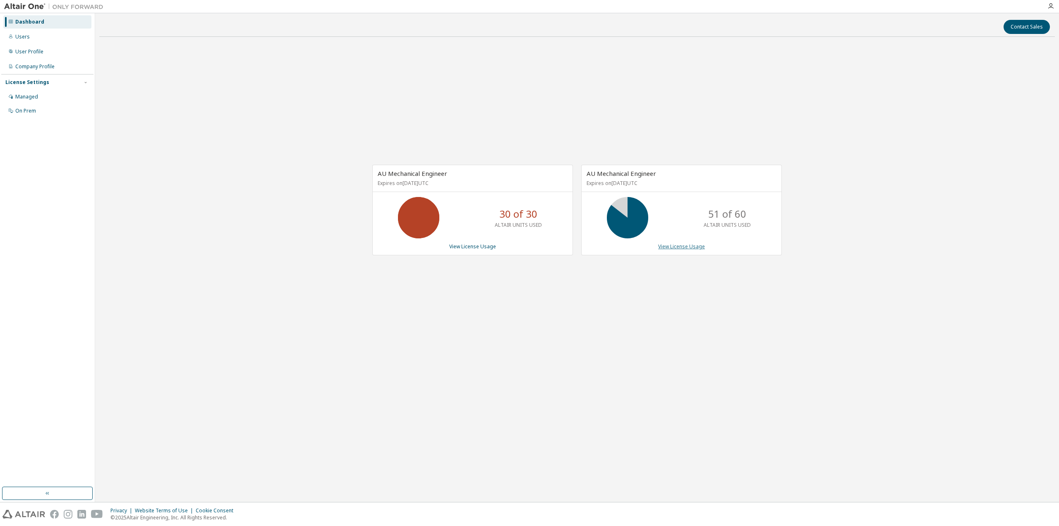
click at [686, 249] on link "View License Usage" at bounding box center [681, 246] width 47 height 7
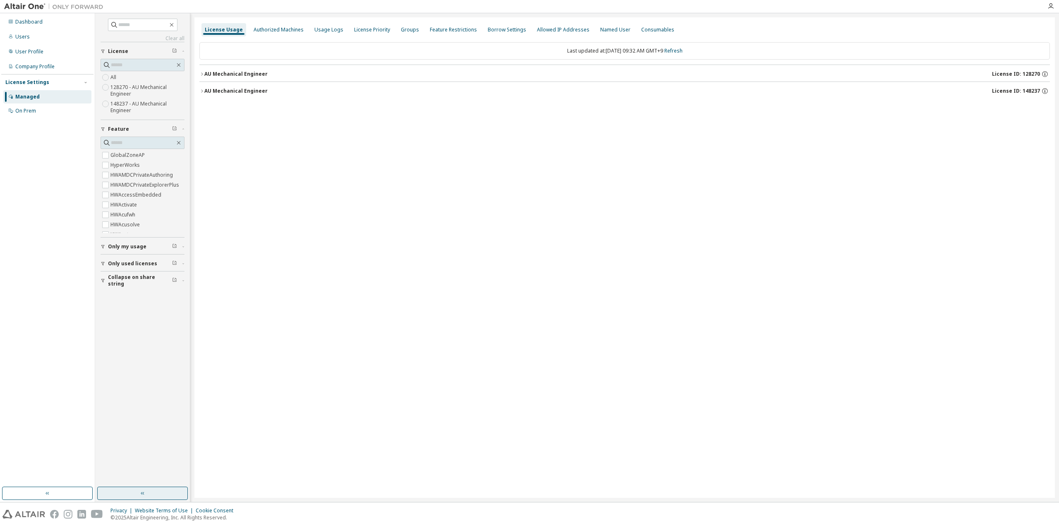
click at [159, 493] on button "button" at bounding box center [142, 492] width 91 height 13
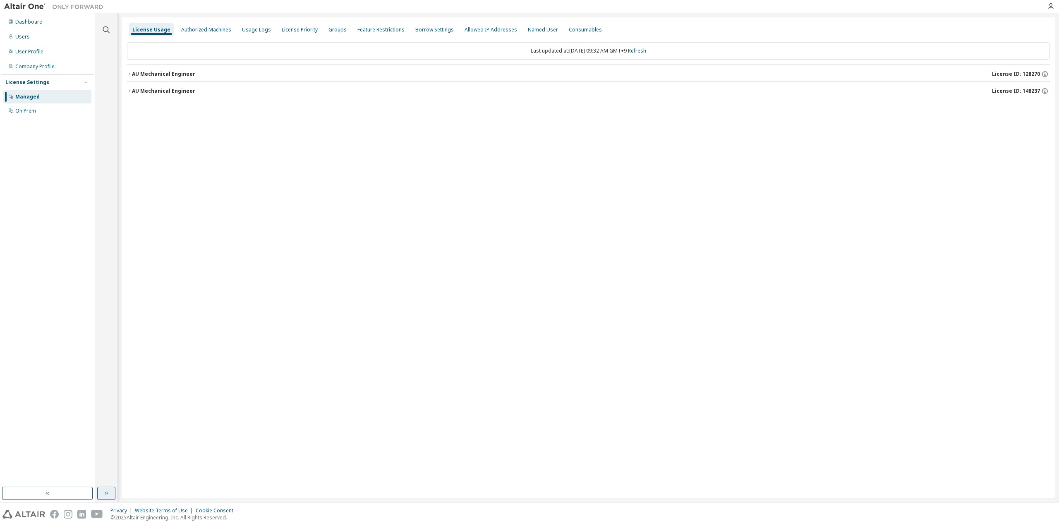
click at [105, 491] on icon "button" at bounding box center [106, 493] width 7 height 7
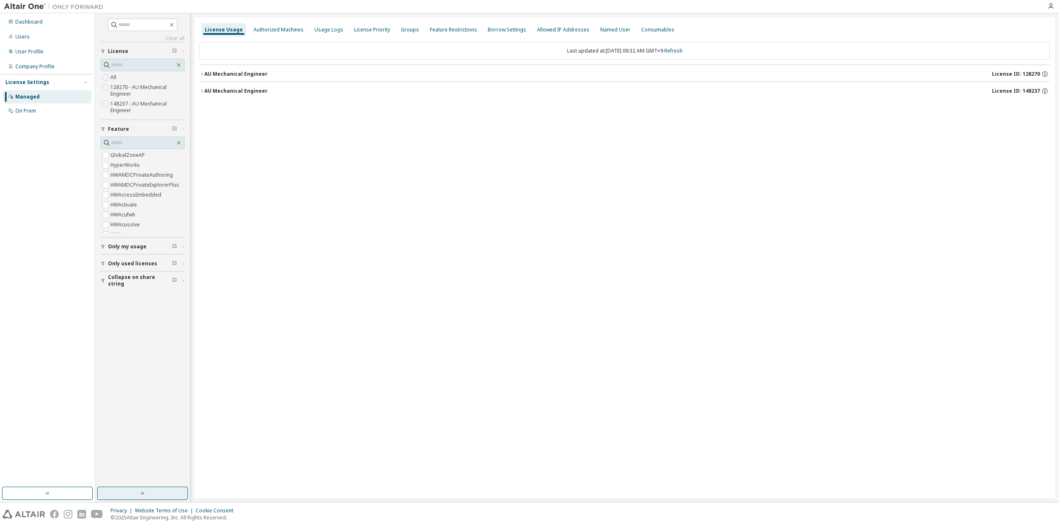
click at [141, 285] on button "Collapse on share string" at bounding box center [142, 280] width 84 height 18
click at [127, 260] on span "Only used licenses" at bounding box center [132, 263] width 49 height 7
click at [126, 249] on button "Only my usage" at bounding box center [142, 246] width 84 height 18
click at [130, 492] on button "button" at bounding box center [142, 492] width 91 height 13
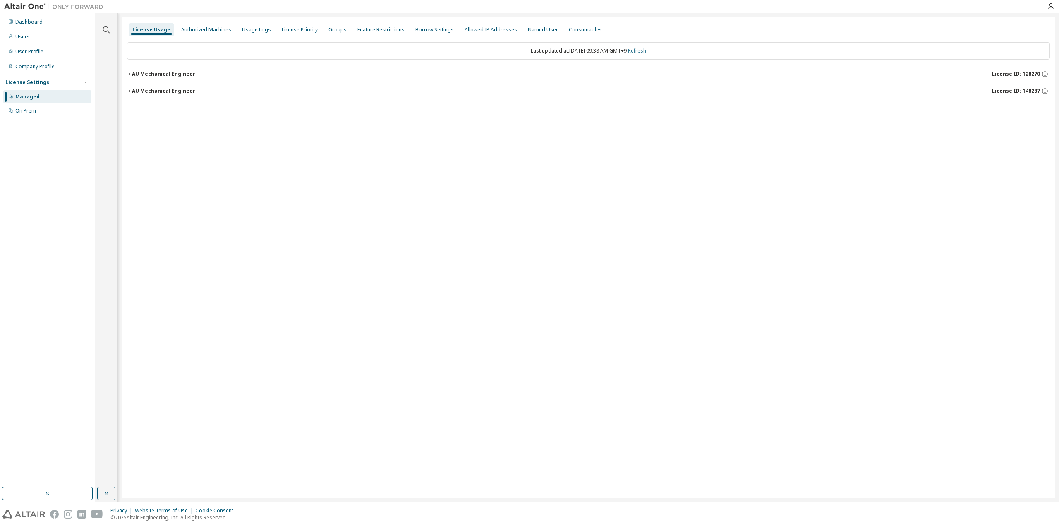
click at [646, 52] on link "Refresh" at bounding box center [637, 50] width 18 height 7
click at [151, 89] on div "AU Mechanical Engineer" at bounding box center [163, 91] width 63 height 7
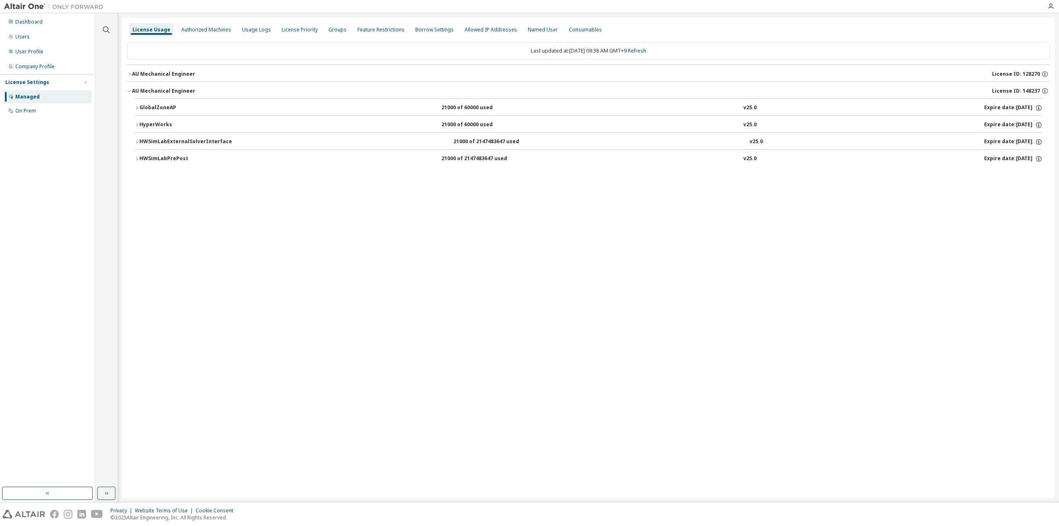
click at [147, 101] on button "GlobalZoneAP 21000 of 60000 used v25.0 Expire date: [DATE]" at bounding box center [588, 108] width 908 height 18
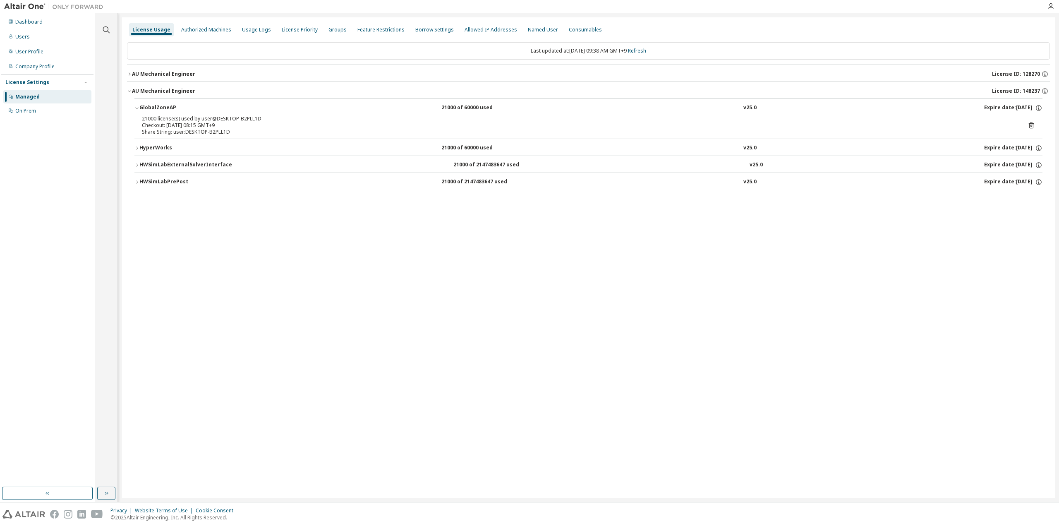
drag, startPoint x: 183, startPoint y: 124, endPoint x: 208, endPoint y: 137, distance: 27.9
click at [208, 137] on div "GlobalZoneAP 21000 of 60000 used v25.0 Expire date: [DATE] 21000 license(s) use…" at bounding box center [588, 118] width 908 height 40
drag, startPoint x: 216, startPoint y: 128, endPoint x: 161, endPoint y: 121, distance: 55.4
click at [139, 122] on div "21000 license(s) used by user@DESKTOP-B2PLL1D Checkout: [DATE] 08:15 GMT+9 Shar…" at bounding box center [588, 126] width 908 height 23
click at [186, 118] on div "21000 license(s) used by user@DESKTOP-B2PLL1D" at bounding box center [578, 118] width 873 height 7
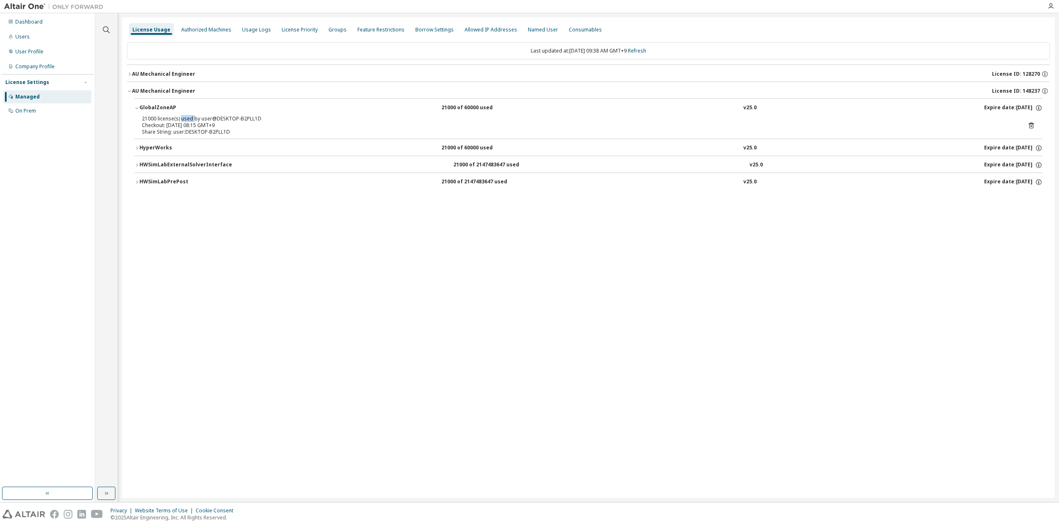
click at [186, 118] on div "21000 license(s) used by user@DESKTOP-B2PLL1D" at bounding box center [578, 118] width 873 height 7
click at [187, 124] on div "Checkout: [DATE] 08:15 GMT+9" at bounding box center [578, 125] width 873 height 7
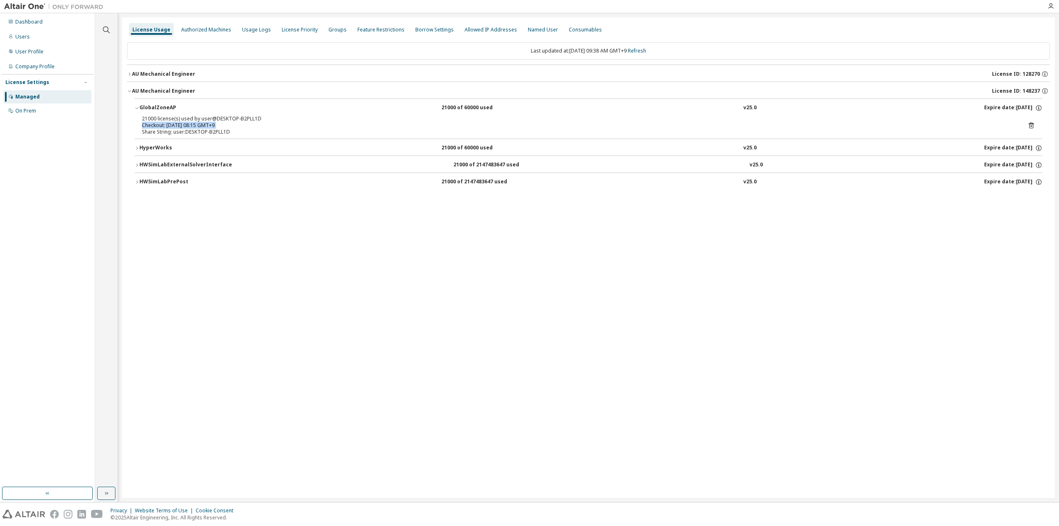
click at [188, 129] on div "Share String: user:DESKTOP-B2PLL1D" at bounding box center [578, 132] width 873 height 7
click at [445, 347] on div "License Usage Authorized Machines Usage Logs License Priority Groups Feature Re…" at bounding box center [588, 257] width 932 height 480
click at [709, 350] on div "License Usage Authorized Machines Usage Logs License Priority Groups Feature Re…" at bounding box center [588, 257] width 932 height 480
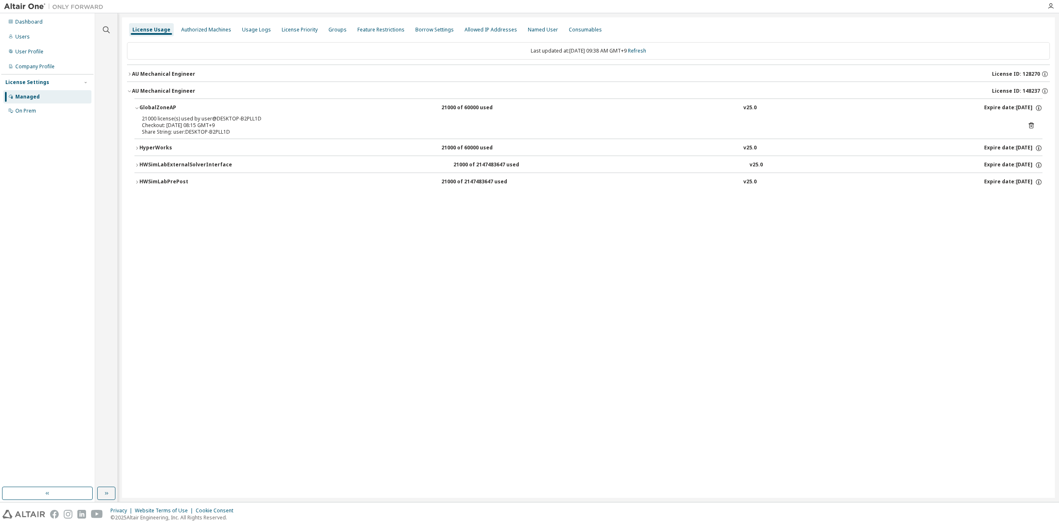
click at [173, 74] on div "AU Mechanical Engineer" at bounding box center [163, 74] width 63 height 7
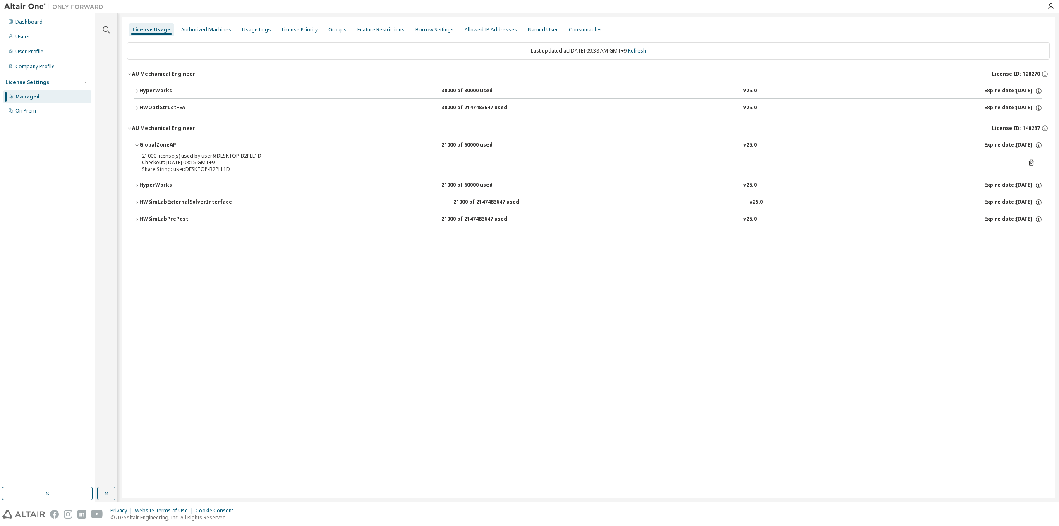
click at [173, 74] on div "AU Mechanical Engineer" at bounding box center [163, 74] width 63 height 7
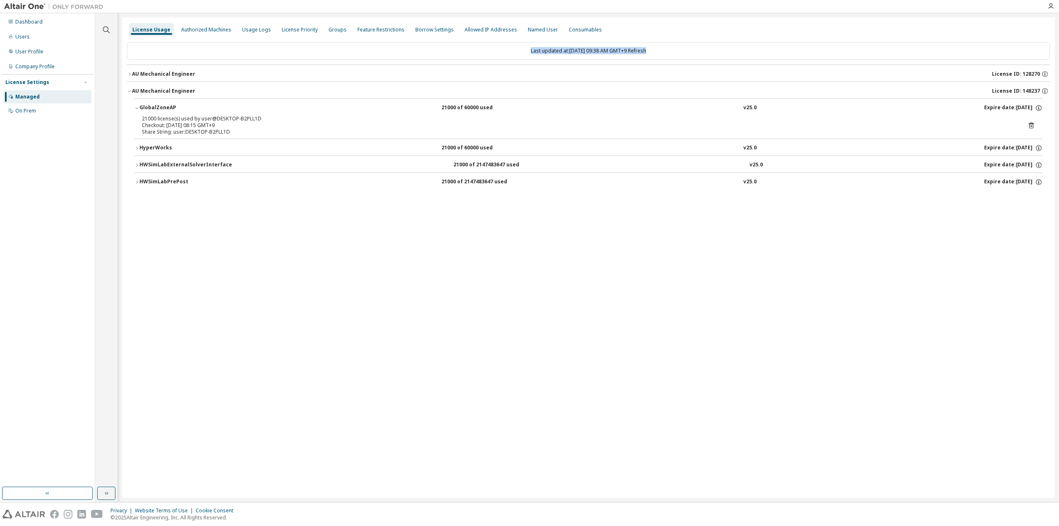
drag, startPoint x: 732, startPoint y: 325, endPoint x: 691, endPoint y: 16, distance: 311.5
click at [691, 16] on div "Clear all Collapse on share string Only used licenses Only my usage Feature Hyp…" at bounding box center [576, 257] width 963 height 488
click at [688, 54] on div "Last updated at: [DATE] 09:38 AM GMT+9 Refresh" at bounding box center [588, 50] width 923 height 17
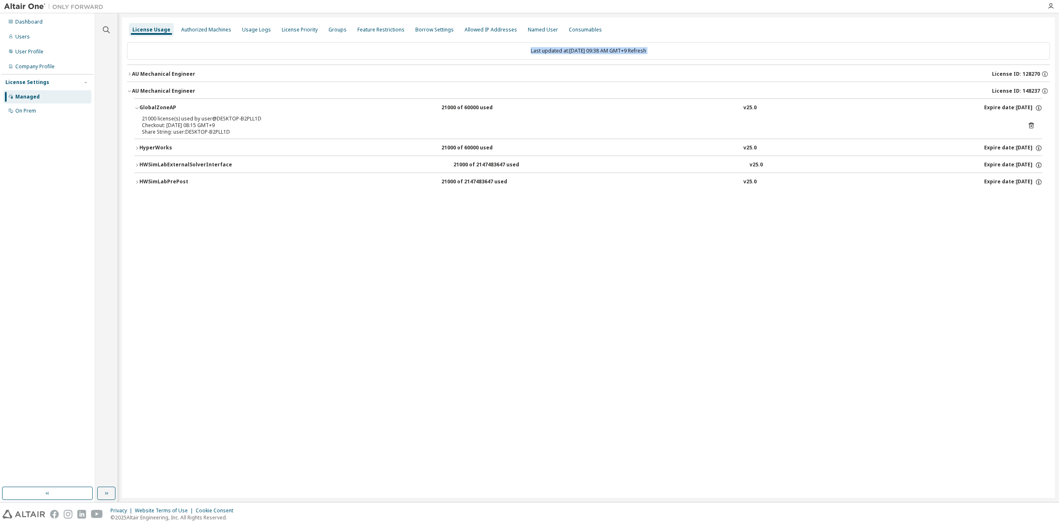
click at [688, 54] on div "Last updated at: [DATE] 09:38 AM GMT+9 Refresh" at bounding box center [588, 50] width 923 height 17
click at [741, 55] on div "Last updated at: [DATE] 09:38 AM GMT+9 Refresh" at bounding box center [588, 50] width 923 height 17
click at [760, 54] on div "Last updated at: [DATE] 09:38 AM GMT+9 Refresh" at bounding box center [588, 50] width 923 height 17
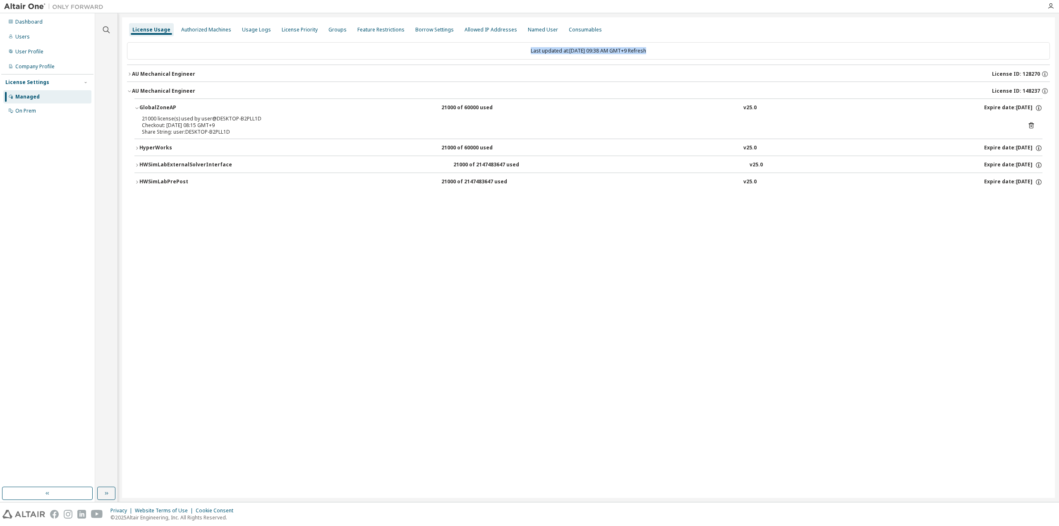
drag, startPoint x: 513, startPoint y: 50, endPoint x: 681, endPoint y: 49, distance: 168.3
click at [681, 49] on div "Last updated at: [DATE] 09:38 AM GMT+9 Refresh" at bounding box center [588, 50] width 923 height 17
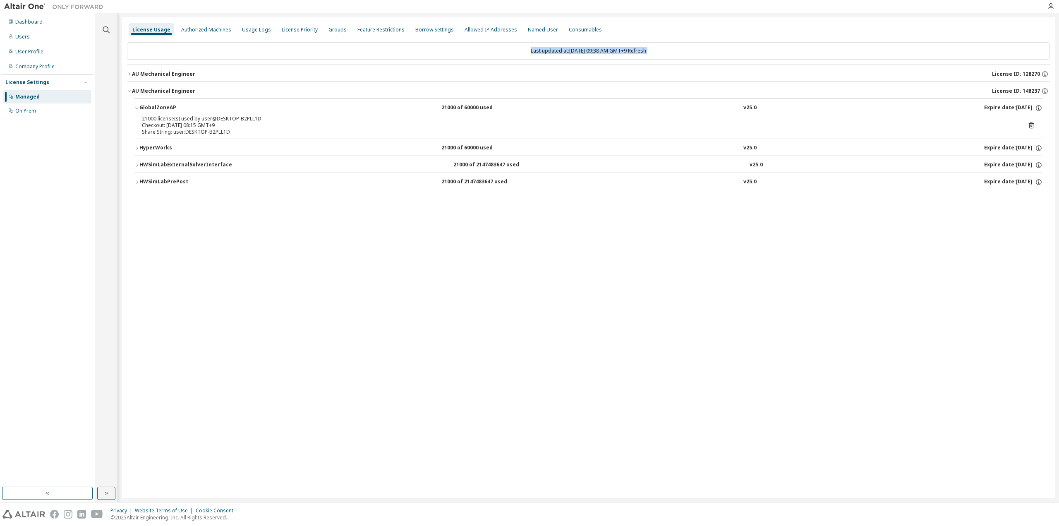
click at [764, 48] on div "Last updated at: [DATE] 09:38 AM GMT+9 Refresh" at bounding box center [588, 50] width 923 height 17
drag, startPoint x: 716, startPoint y: 52, endPoint x: 458, endPoint y: 54, distance: 258.0
click at [458, 54] on div "Last updated at: [DATE] 09:38 AM GMT+9 Refresh" at bounding box center [588, 50] width 923 height 17
click at [413, 47] on div "Last updated at: [DATE] 09:38 AM GMT+9 Refresh" at bounding box center [588, 50] width 923 height 17
drag, startPoint x: 413, startPoint y: 47, endPoint x: 677, endPoint y: 47, distance: 263.8
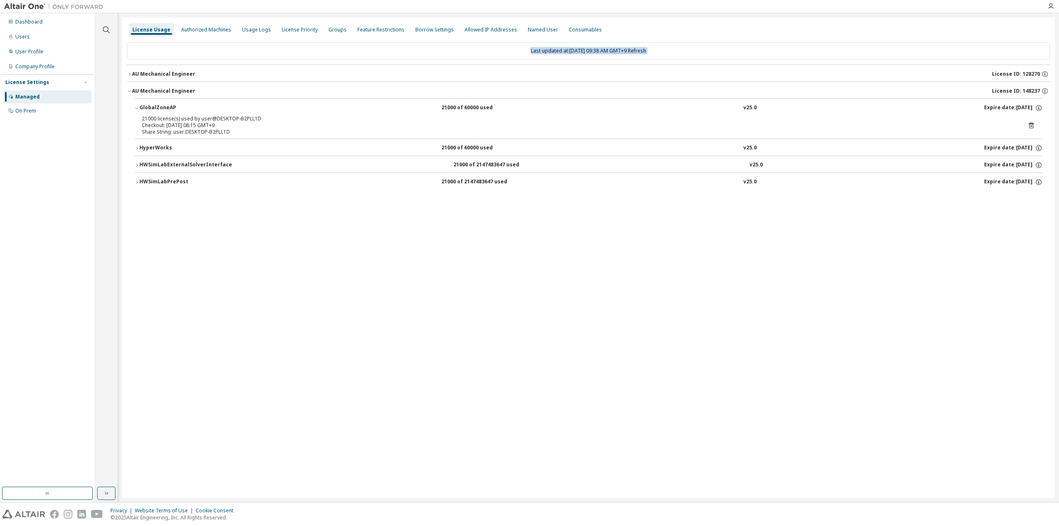
click at [677, 47] on div "Last updated at: [DATE] 09:38 AM GMT+9 Refresh" at bounding box center [588, 50] width 923 height 17
drag, startPoint x: 677, startPoint y: 47, endPoint x: 455, endPoint y: 48, distance: 221.6
click at [455, 48] on div "Last updated at: [DATE] 09:38 AM GMT+9 Refresh" at bounding box center [588, 50] width 923 height 17
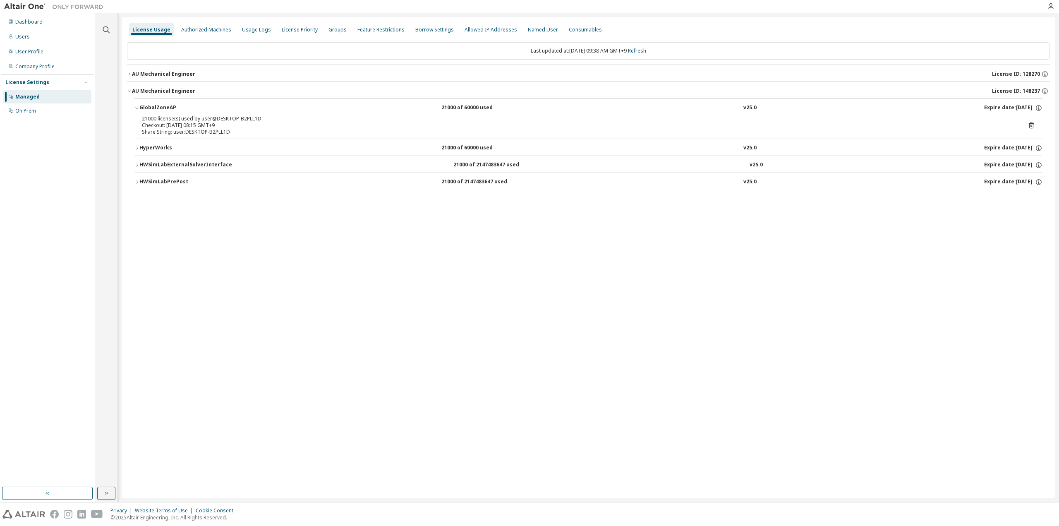
click at [455, 48] on div "Last updated at: [DATE] 09:38 AM GMT+9 Refresh" at bounding box center [588, 50] width 923 height 17
click at [646, 47] on link "Refresh" at bounding box center [637, 50] width 18 height 7
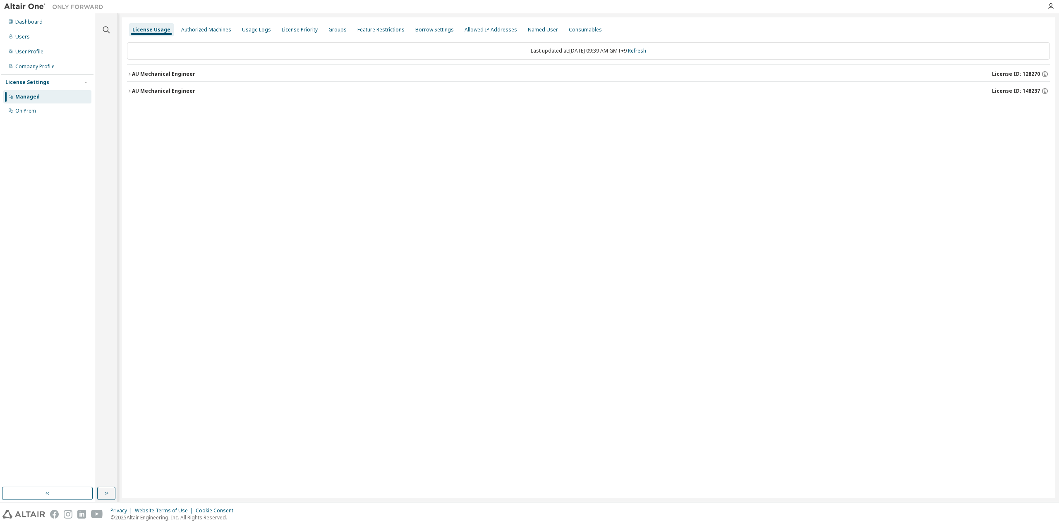
click at [760, 45] on div "Last updated at: [DATE] 09:39 AM GMT+9 Refresh" at bounding box center [588, 50] width 923 height 17
click at [133, 86] on button "AU Mechanical Engineer License ID: 148237" at bounding box center [588, 91] width 923 height 18
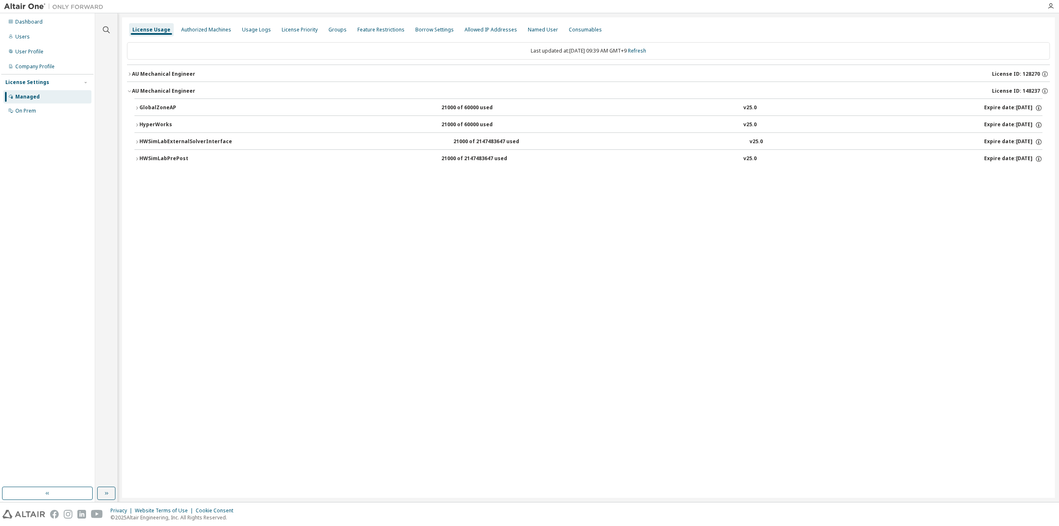
click at [139, 103] on button "GlobalZoneAP 21000 of 60000 used v25.0 Expire date: [DATE]" at bounding box center [588, 108] width 908 height 18
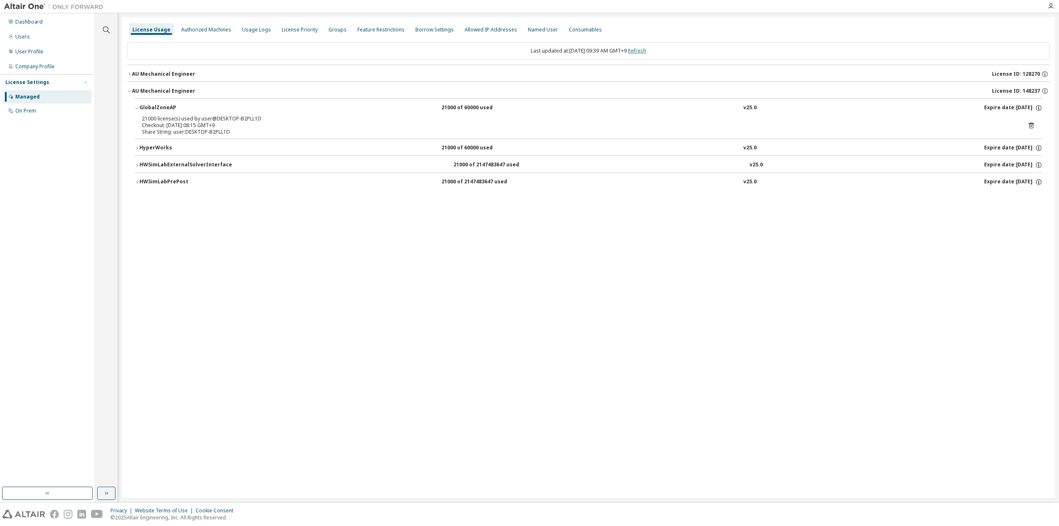
click at [643, 48] on link "Refresh" at bounding box center [637, 50] width 18 height 7
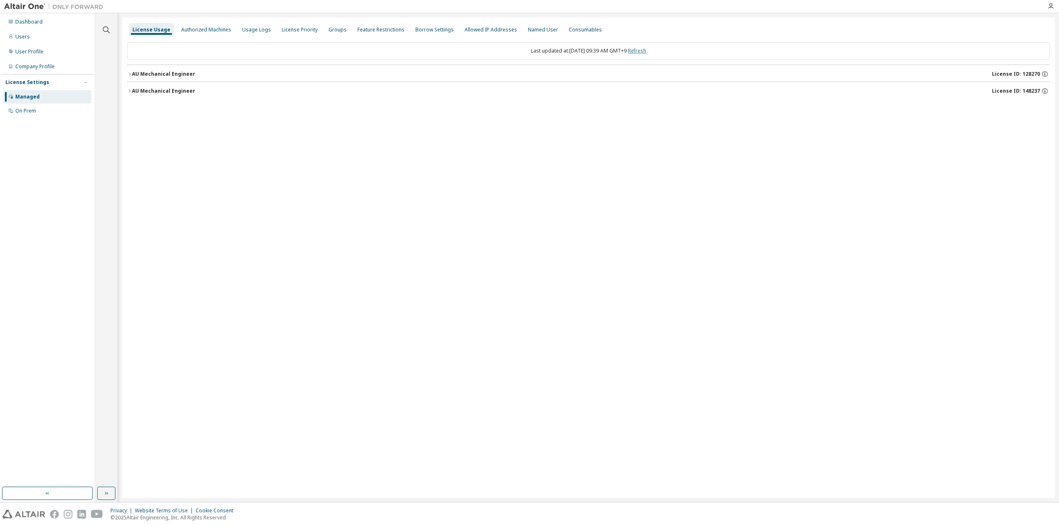
click at [643, 48] on link "Refresh" at bounding box center [637, 50] width 18 height 7
click at [146, 96] on button "AU Mechanical Engineer License ID: 148237" at bounding box center [588, 91] width 923 height 18
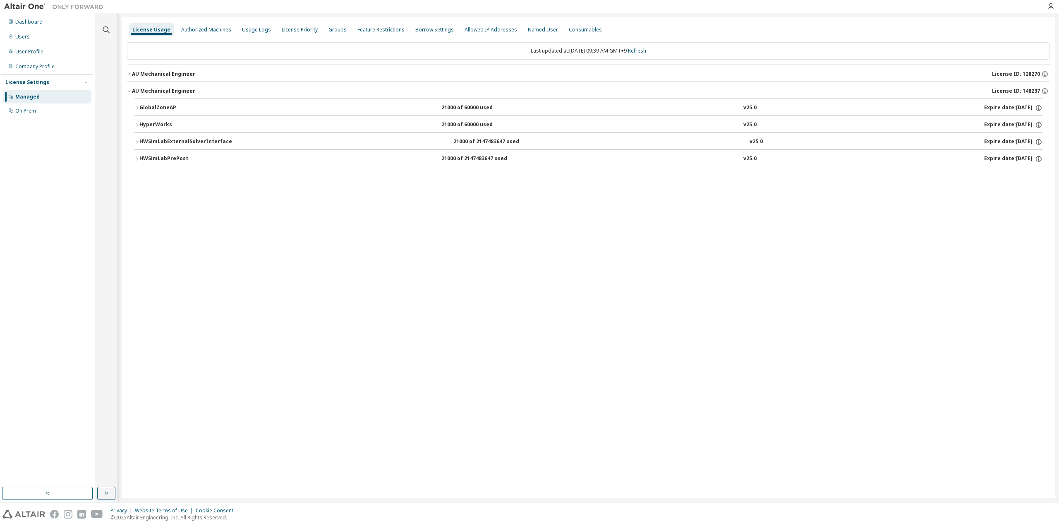
click at [146, 96] on button "AU Mechanical Engineer License ID: 148237" at bounding box center [588, 91] width 923 height 18
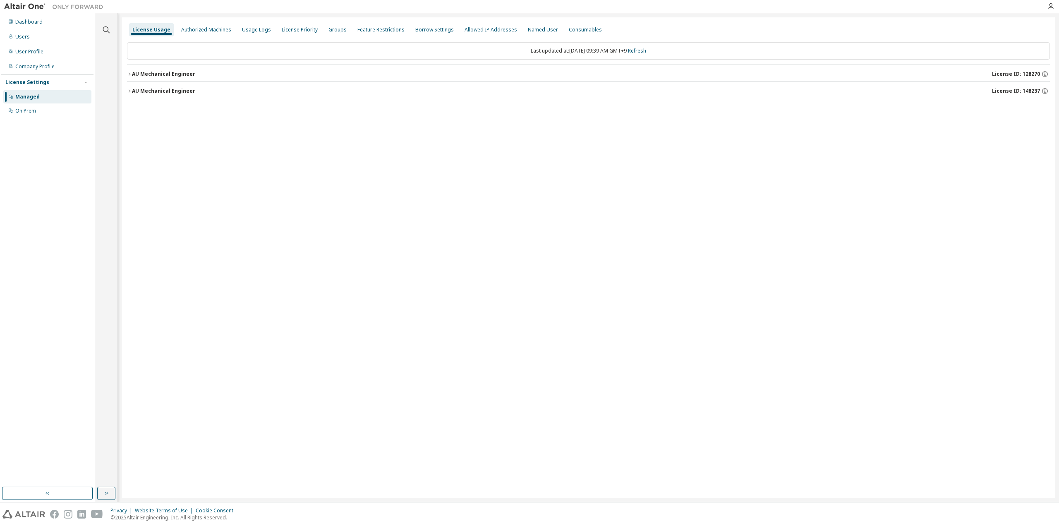
click at [155, 72] on div "AU Mechanical Engineer" at bounding box center [163, 74] width 63 height 7
click at [151, 89] on div "AU Mechanical Engineer" at bounding box center [163, 91] width 63 height 7
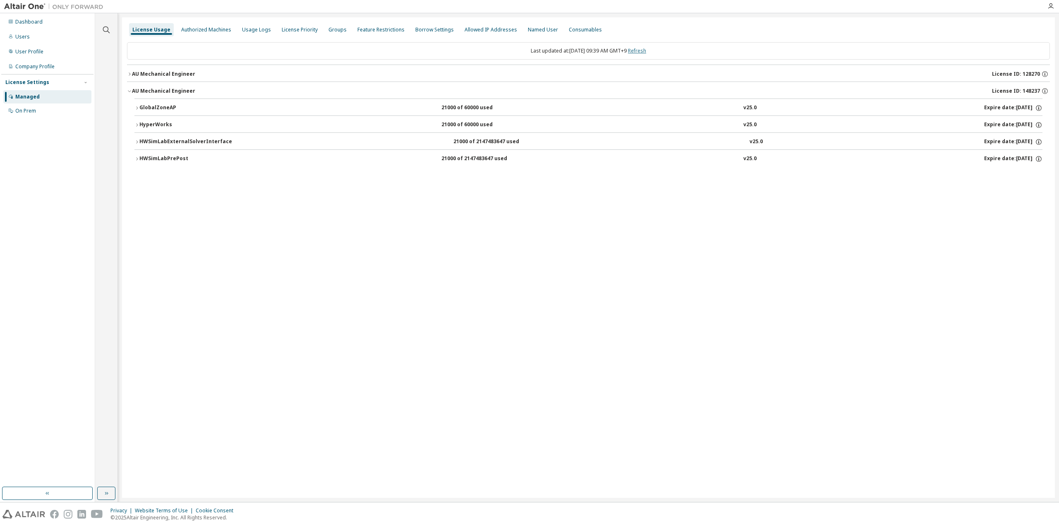
click at [637, 50] on link "Refresh" at bounding box center [637, 50] width 18 height 7
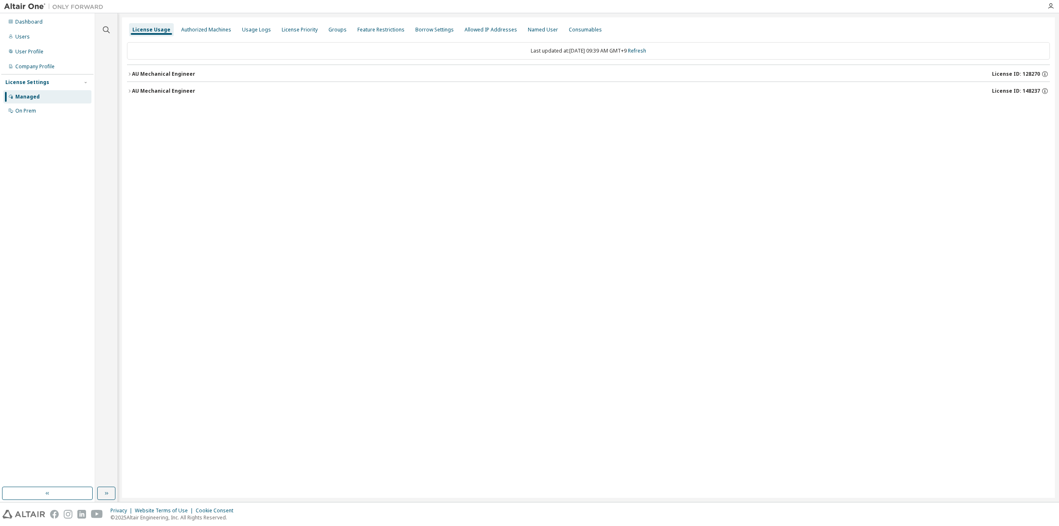
click at [165, 88] on div "AU Mechanical Engineer" at bounding box center [163, 91] width 63 height 7
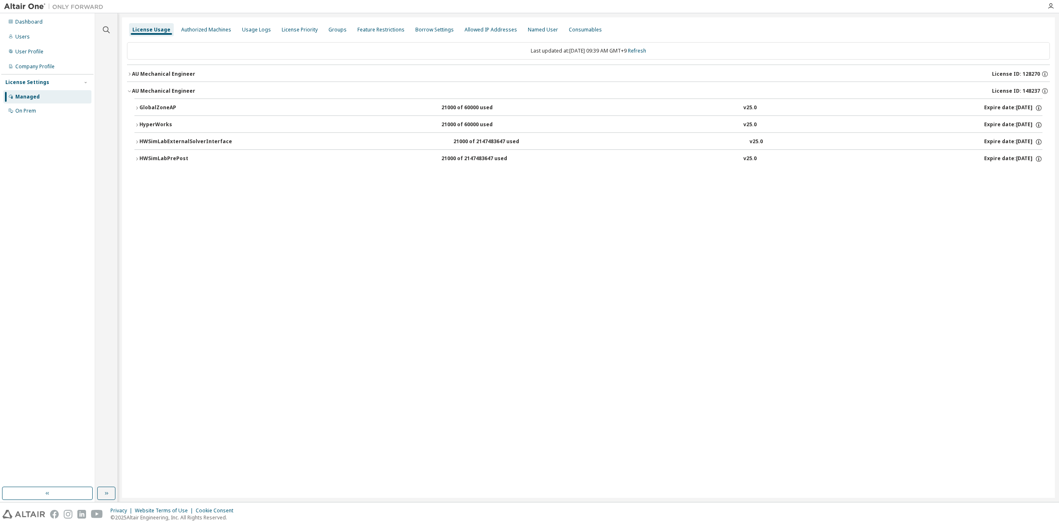
click at [354, 269] on div "License Usage Authorized Machines Usage Logs License Priority Groups Feature Re…" at bounding box center [588, 257] width 932 height 480
click at [151, 106] on div "GlobalZoneAP" at bounding box center [176, 107] width 74 height 7
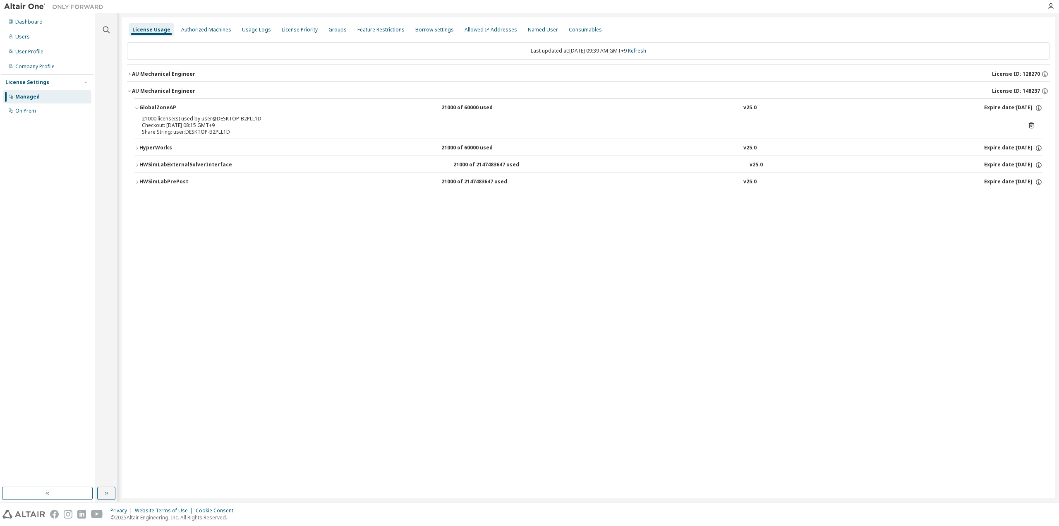
click at [151, 106] on div "GlobalZoneAP" at bounding box center [176, 107] width 74 height 7
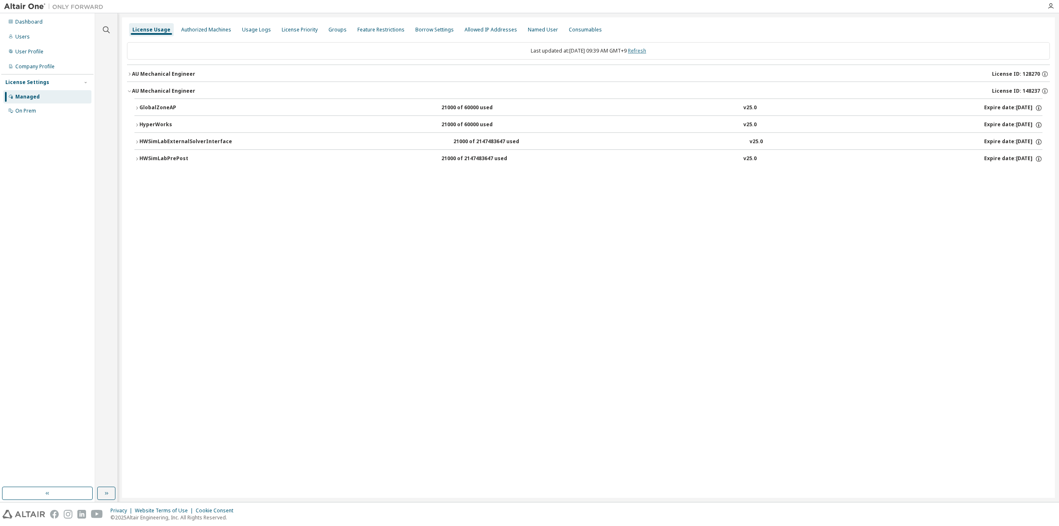
click at [646, 48] on link "Refresh" at bounding box center [637, 50] width 18 height 7
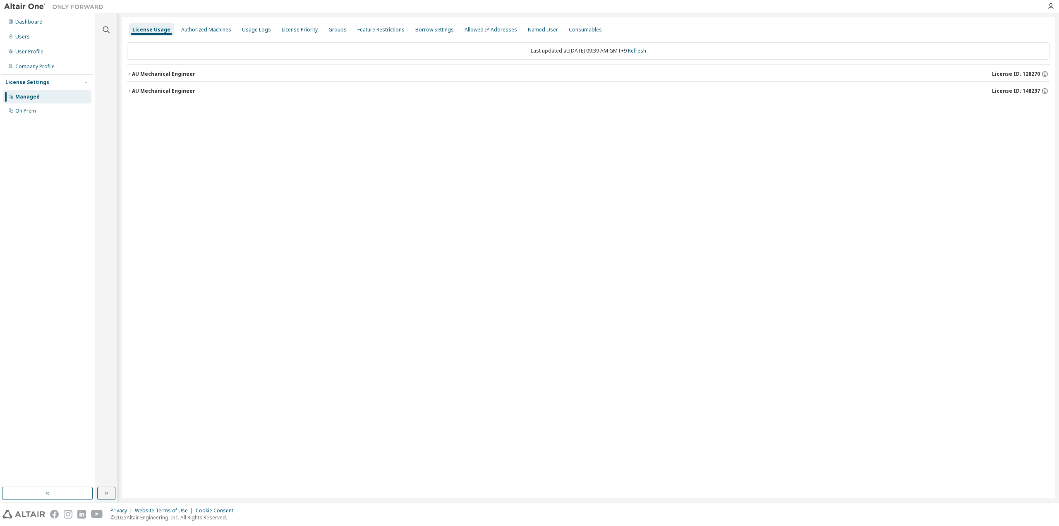
click at [151, 94] on button "AU Mechanical Engineer License ID: 148237" at bounding box center [588, 91] width 923 height 18
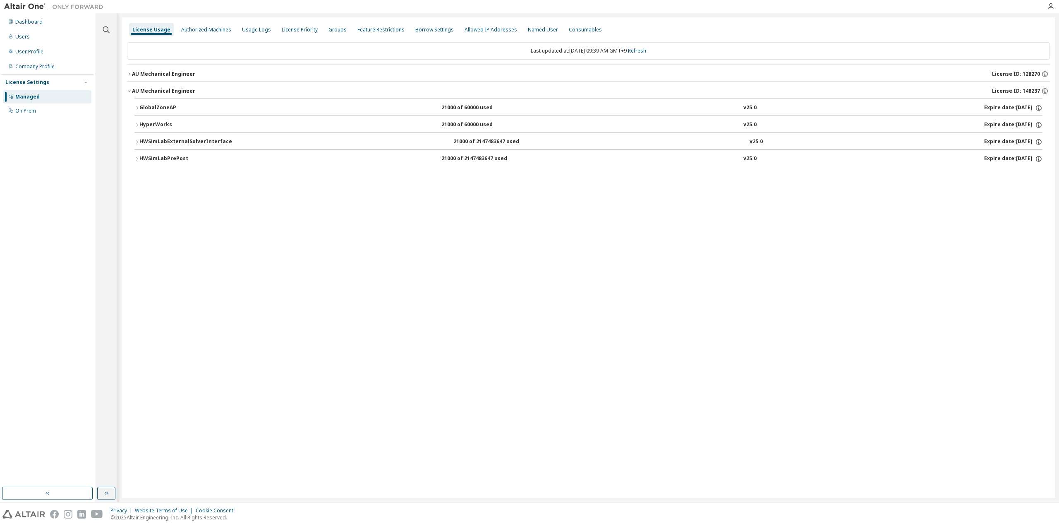
click at [152, 101] on button "GlobalZoneAP 21000 of 60000 used v25.0 Expire date: [DATE]" at bounding box center [588, 108] width 908 height 18
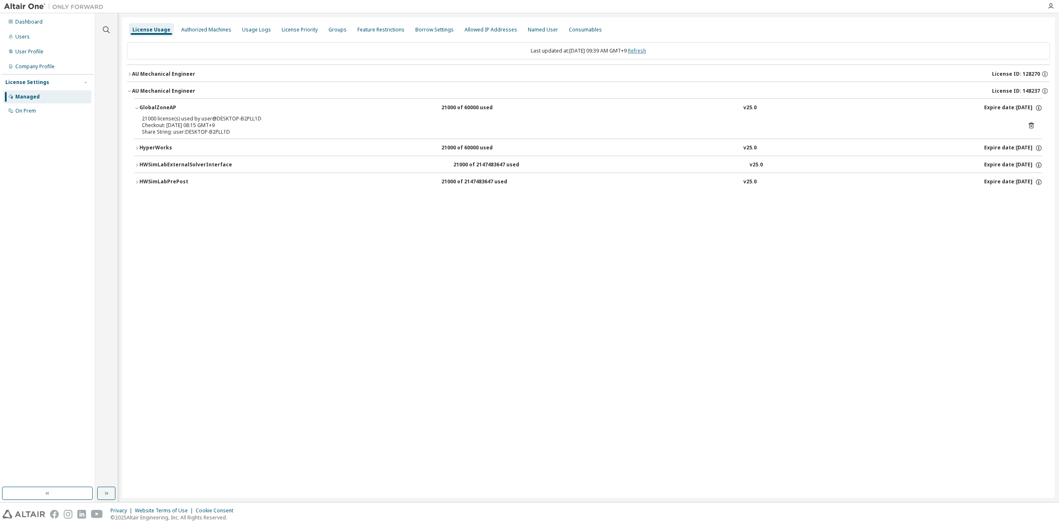
click at [646, 50] on link "Refresh" at bounding box center [637, 50] width 18 height 7
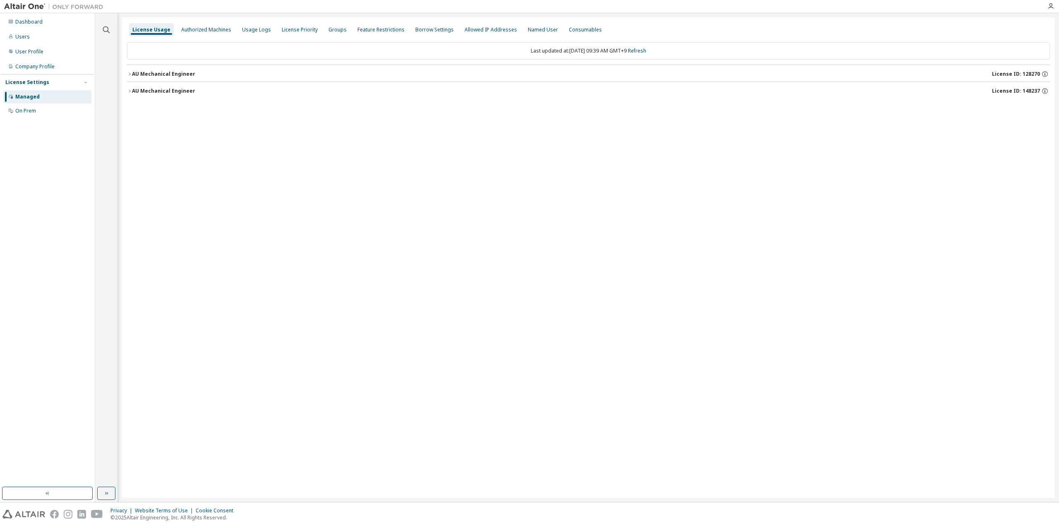
click at [167, 89] on div "AU Mechanical Engineer" at bounding box center [163, 91] width 63 height 7
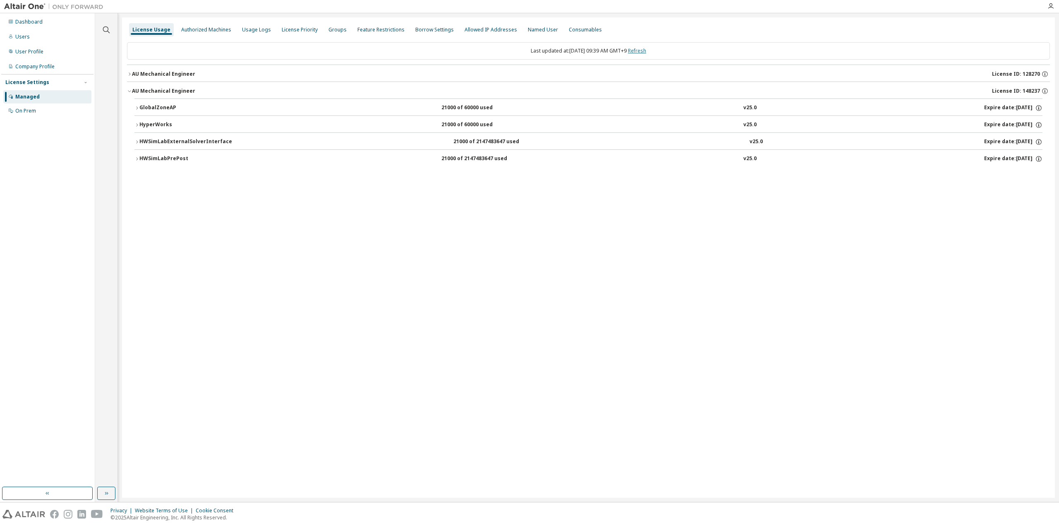
click at [646, 49] on link "Refresh" at bounding box center [637, 50] width 18 height 7
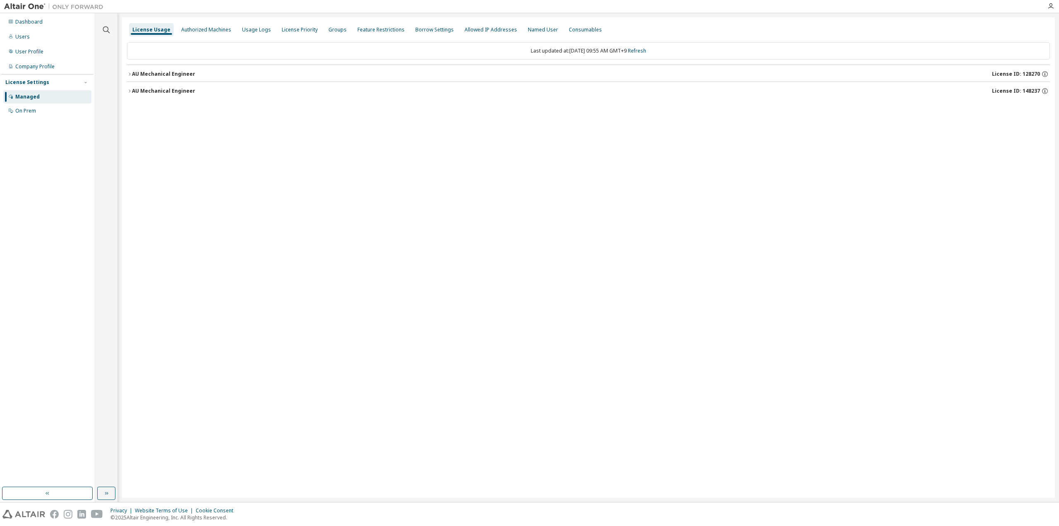
click at [138, 92] on div "AU Mechanical Engineer" at bounding box center [163, 91] width 63 height 7
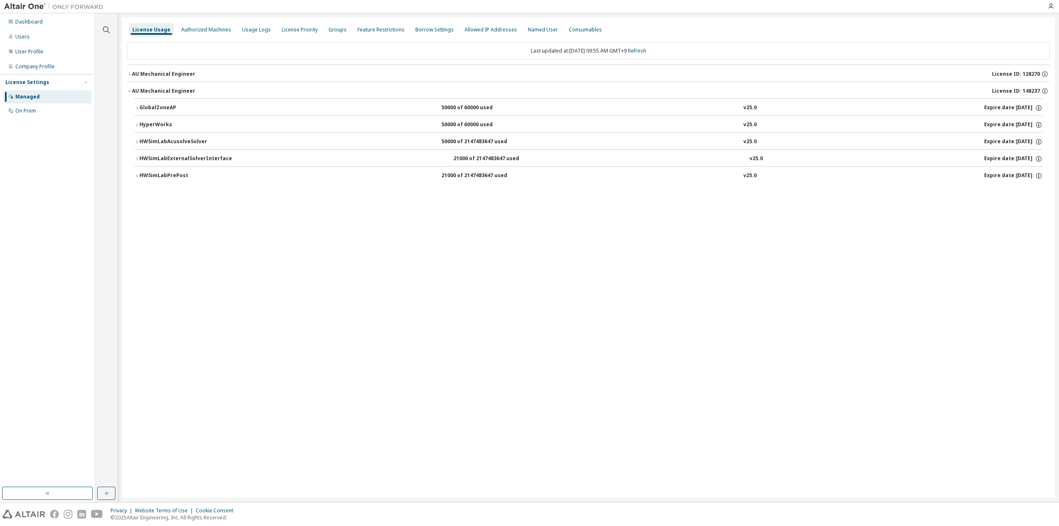
click at [138, 92] on div "AU Mechanical Engineer" at bounding box center [163, 91] width 63 height 7
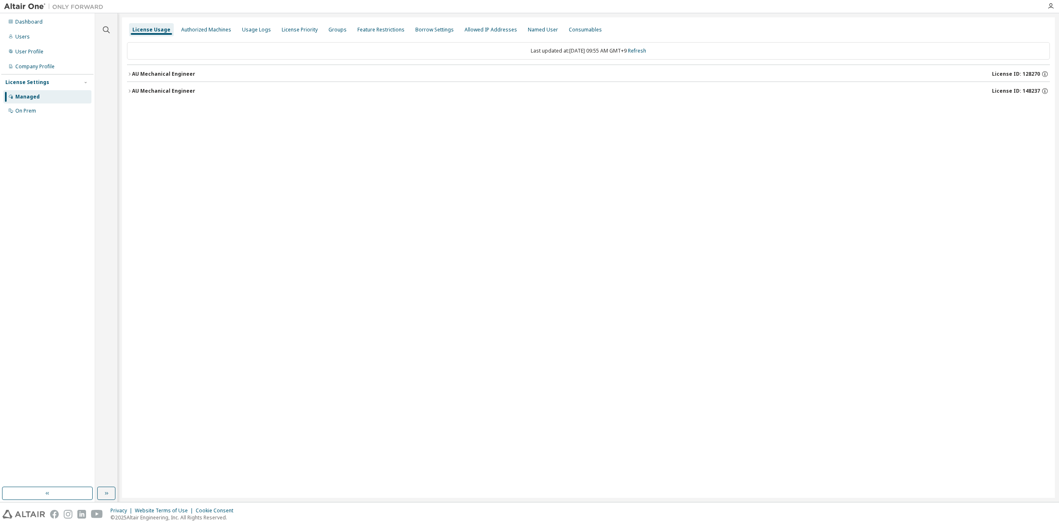
click at [146, 90] on div "AU Mechanical Engineer" at bounding box center [163, 91] width 63 height 7
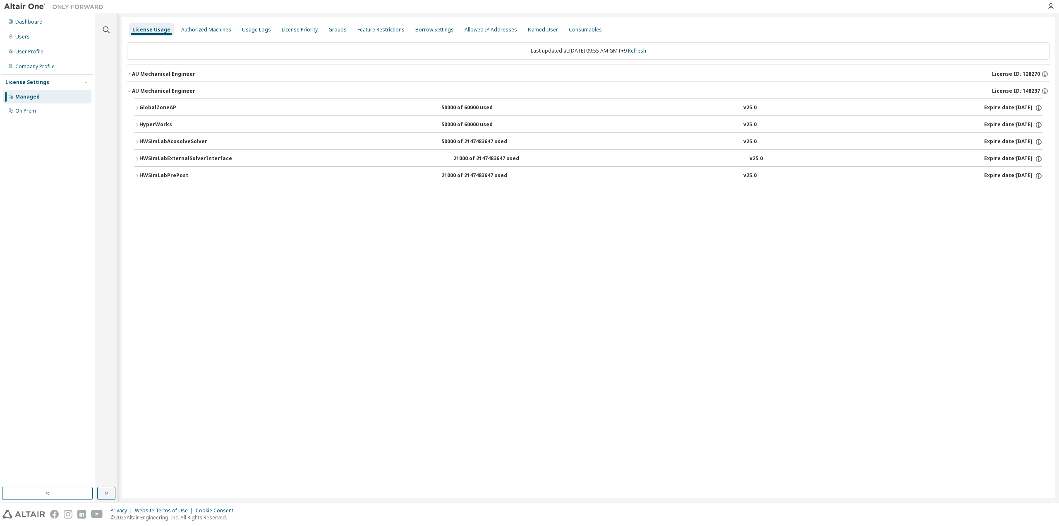
click at [154, 56] on div "Last updated at: [DATE] 09:55 AM GMT+9 Refresh" at bounding box center [588, 50] width 923 height 17
